Goal: Check status: Check status

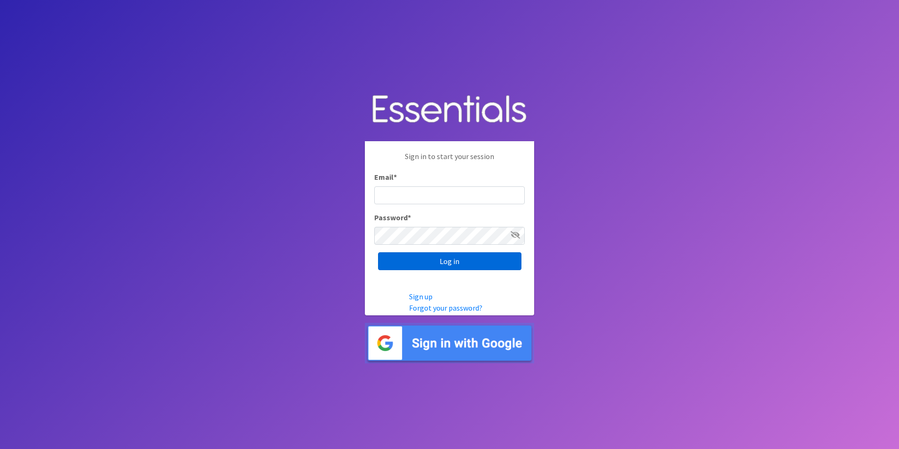
type input "service@periodokc.org"
click at [460, 262] on input "Log in" at bounding box center [449, 261] width 143 height 18
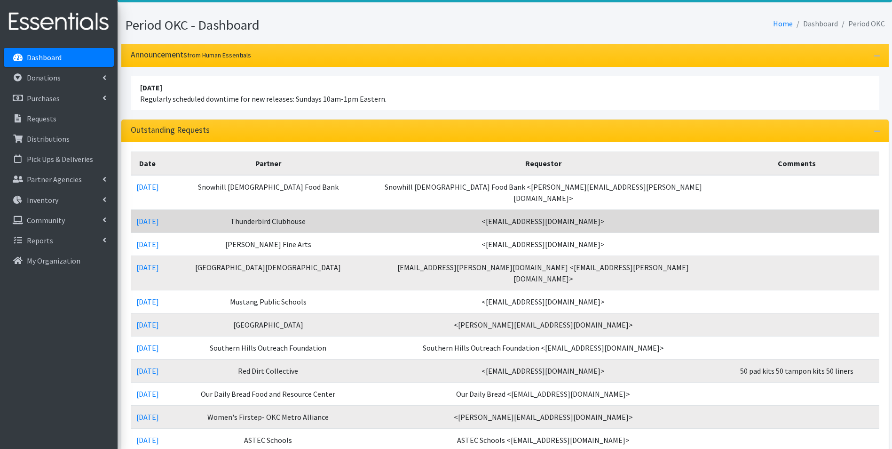
scroll to position [141, 0]
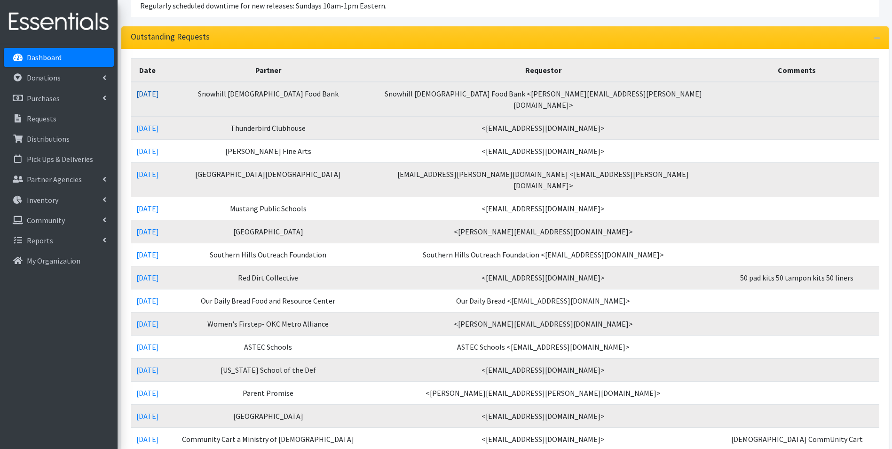
click at [142, 91] on link "10/07/2025" at bounding box center [147, 93] width 23 height 9
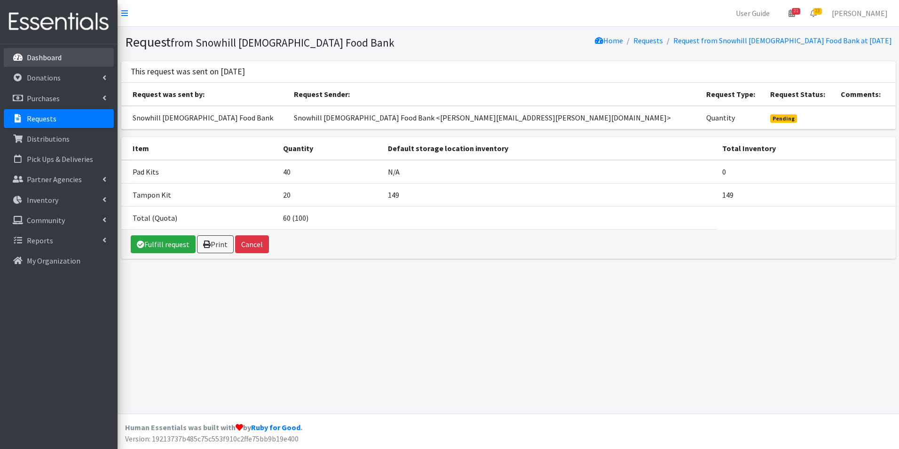
click at [42, 63] on link "Dashboard" at bounding box center [59, 57] width 110 height 19
